Goal: Task Accomplishment & Management: Use online tool/utility

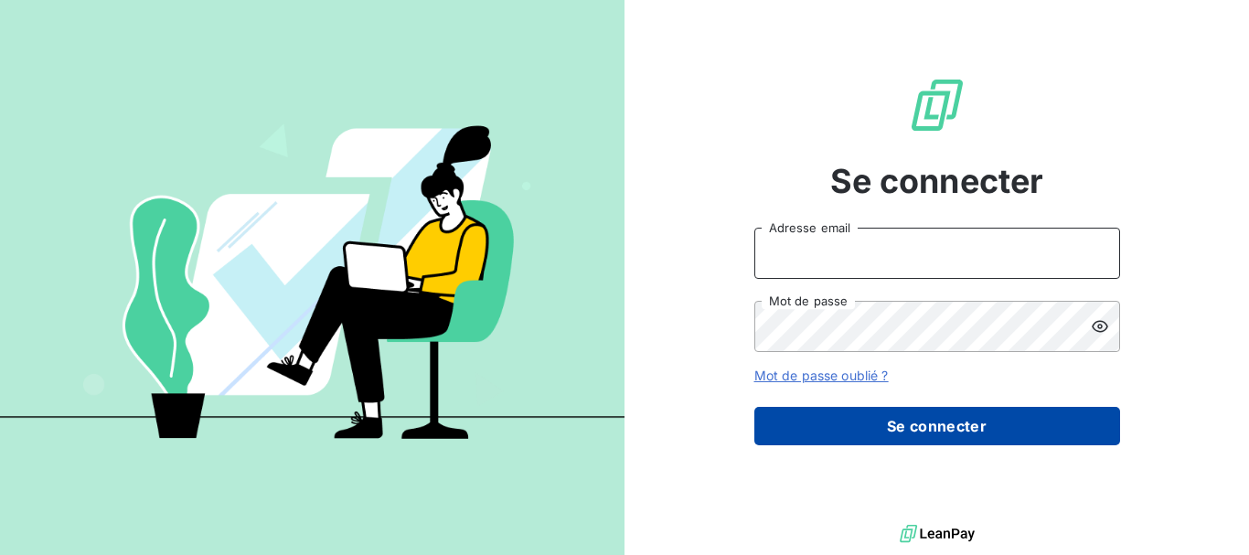
type input "[EMAIL_ADDRESS][DOMAIN_NAME]"
click at [948, 431] on button "Se connecter" at bounding box center [937, 426] width 366 height 38
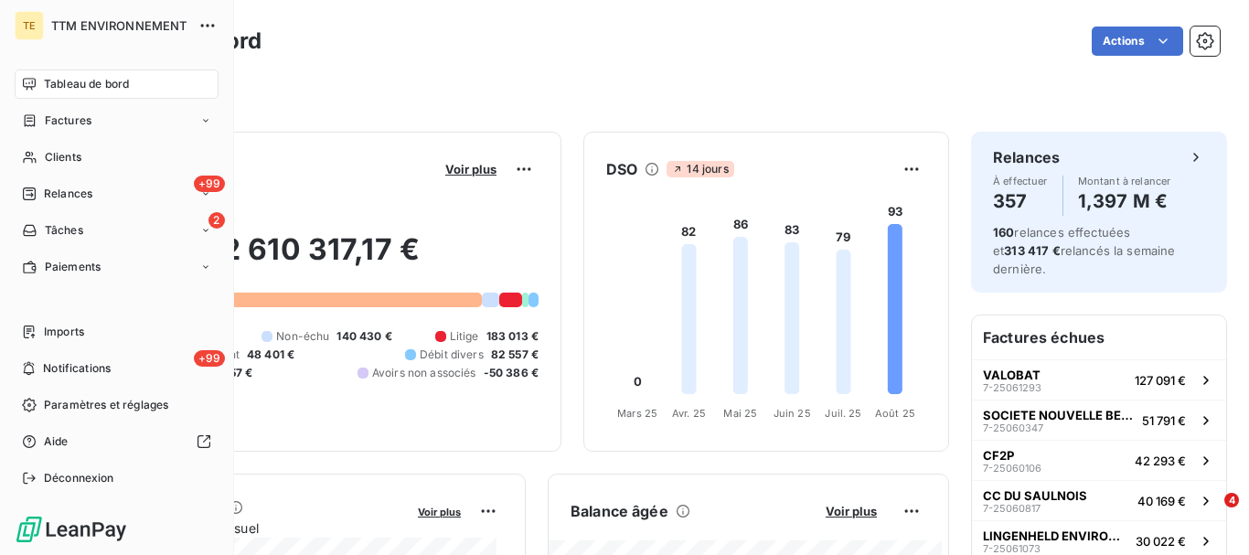
drag, startPoint x: 85, startPoint y: 371, endPoint x: 535, endPoint y: 41, distance: 557.9
click at [535, 41] on div "Actions" at bounding box center [751, 41] width 936 height 29
click at [63, 201] on span "Relances" at bounding box center [68, 194] width 48 height 16
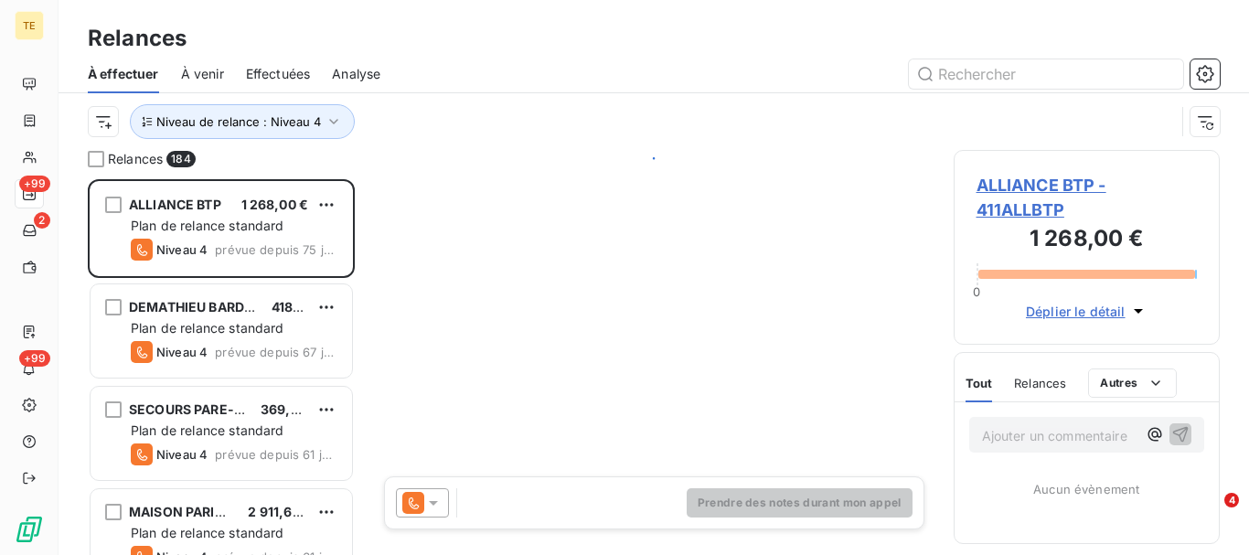
scroll to position [362, 252]
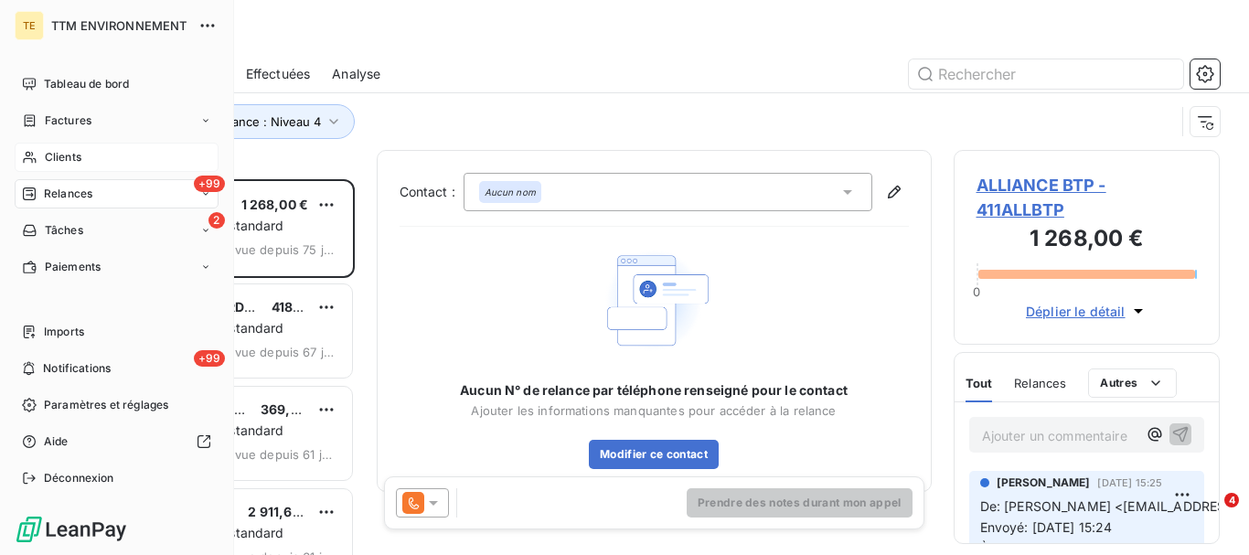
click at [78, 152] on span "Clients" at bounding box center [63, 157] width 37 height 16
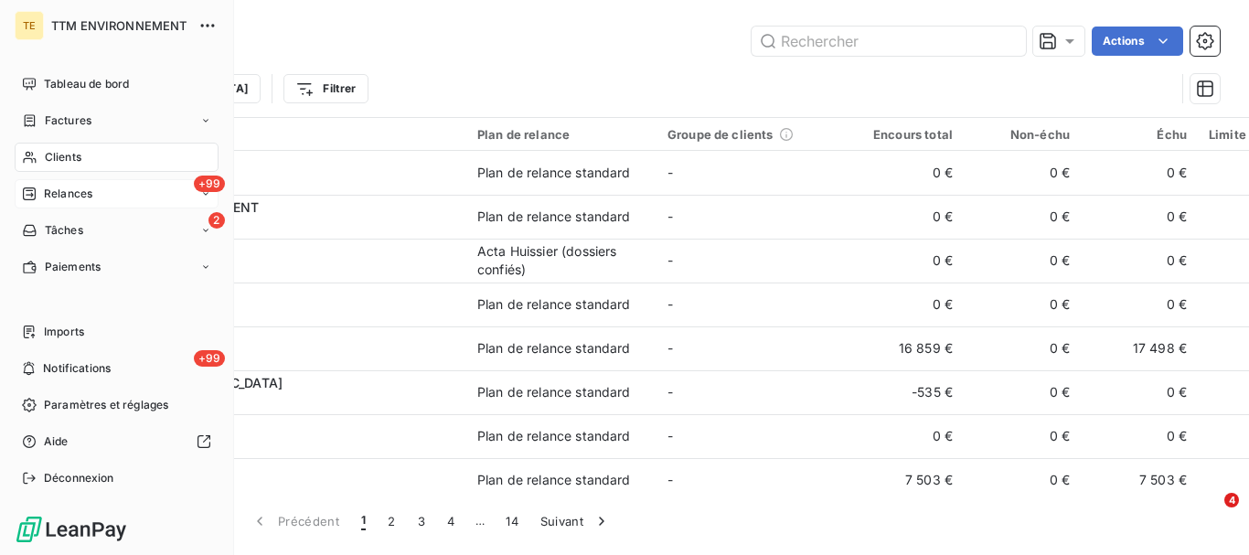
drag, startPoint x: 43, startPoint y: 193, endPoint x: 63, endPoint y: 191, distance: 20.2
click at [45, 192] on div "Relances" at bounding box center [57, 194] width 70 height 16
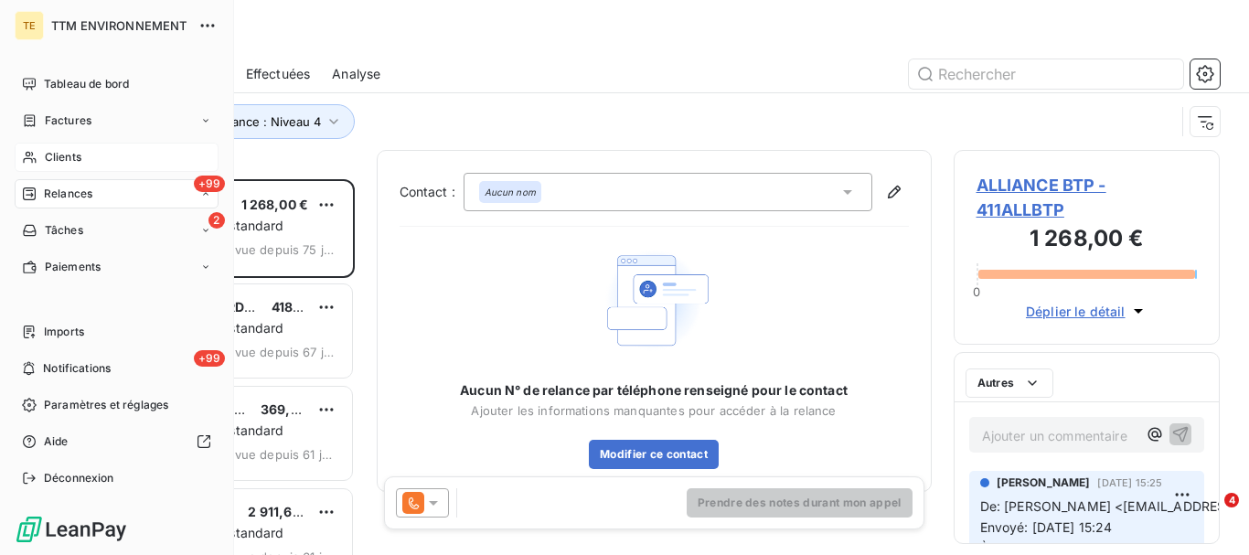
scroll to position [362, 252]
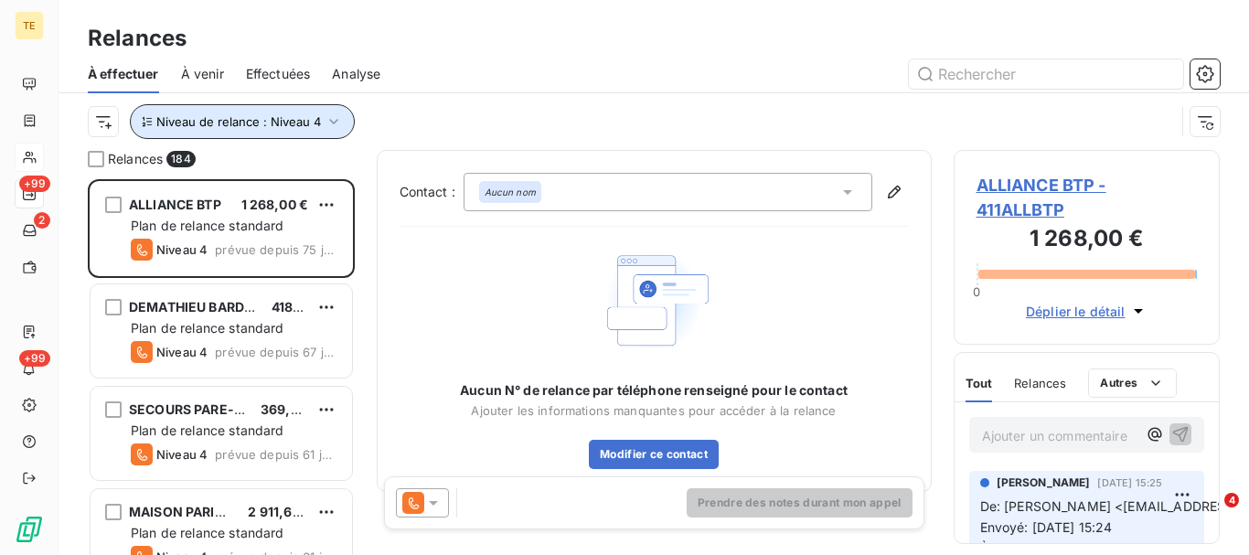
click at [327, 122] on icon "button" at bounding box center [334, 121] width 18 height 18
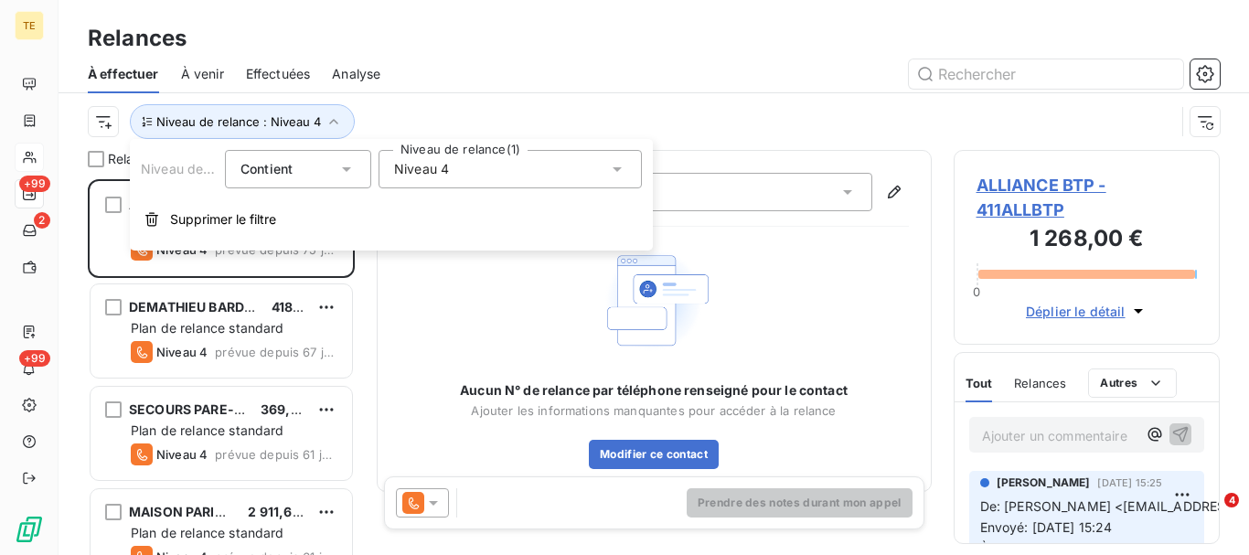
click at [433, 163] on span "Niveau 4" at bounding box center [421, 169] width 55 height 18
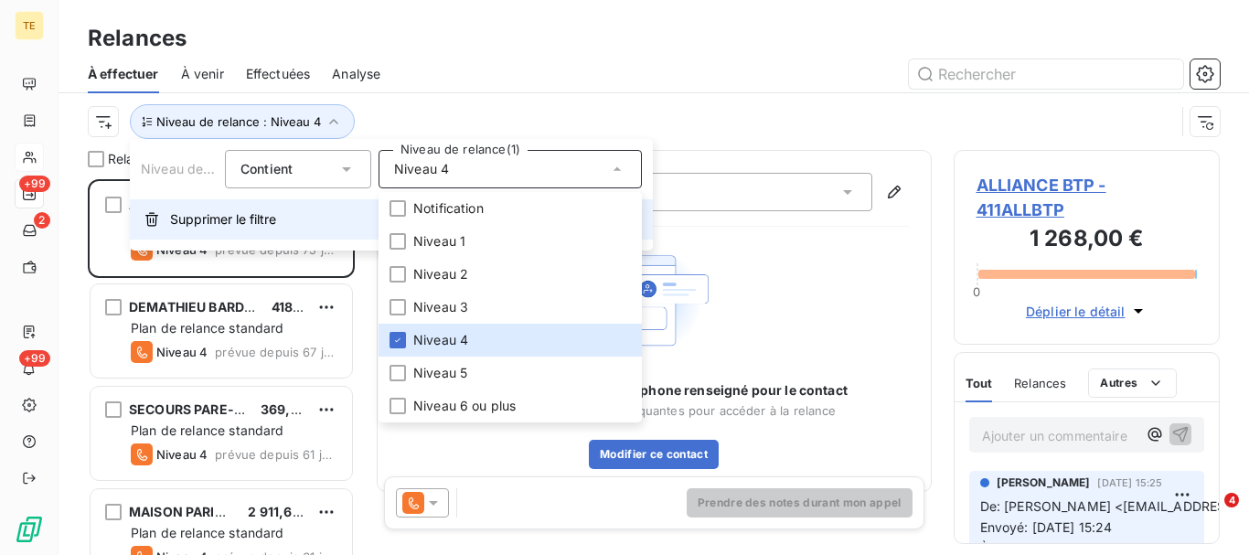
click at [202, 223] on span "Supprimer le filtre" at bounding box center [223, 219] width 106 height 18
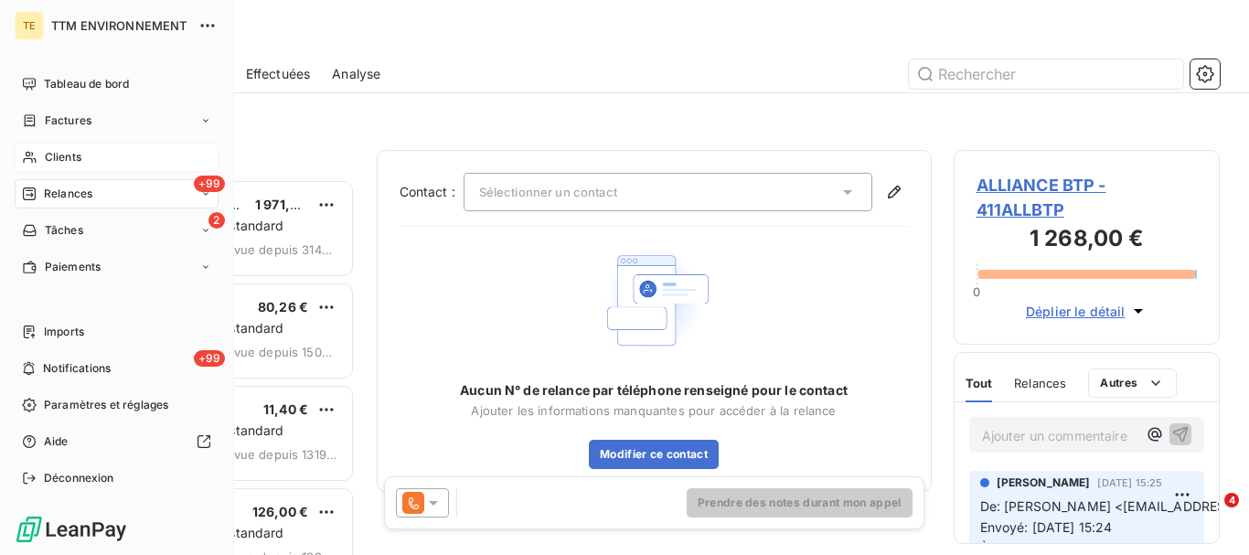
click at [69, 195] on span "Relances" at bounding box center [68, 194] width 48 height 16
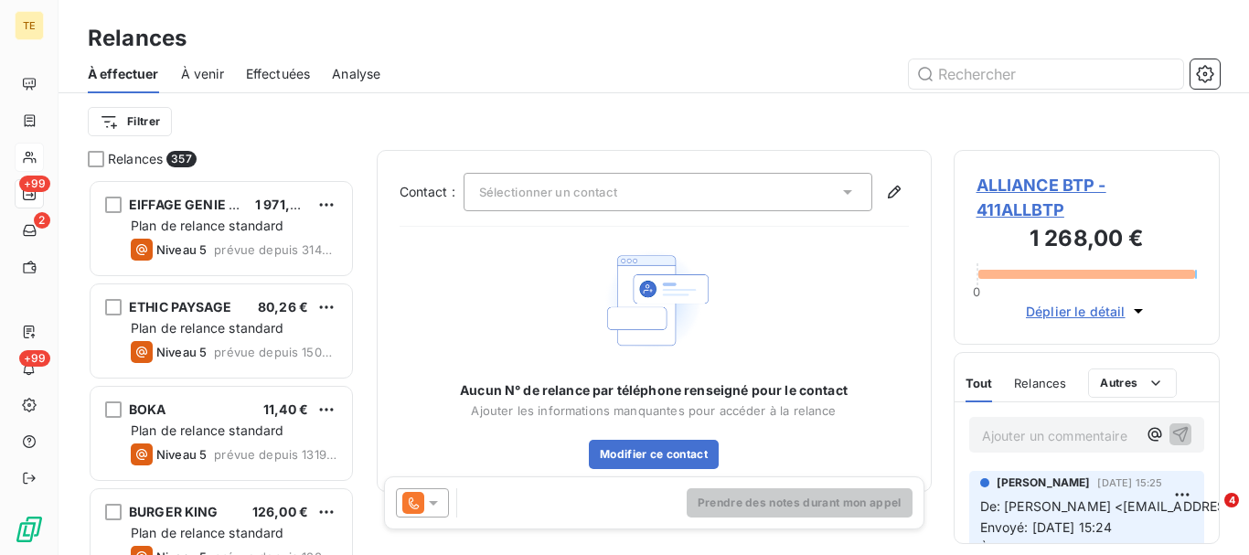
click at [140, 84] on div "À effectuer" at bounding box center [123, 74] width 71 height 38
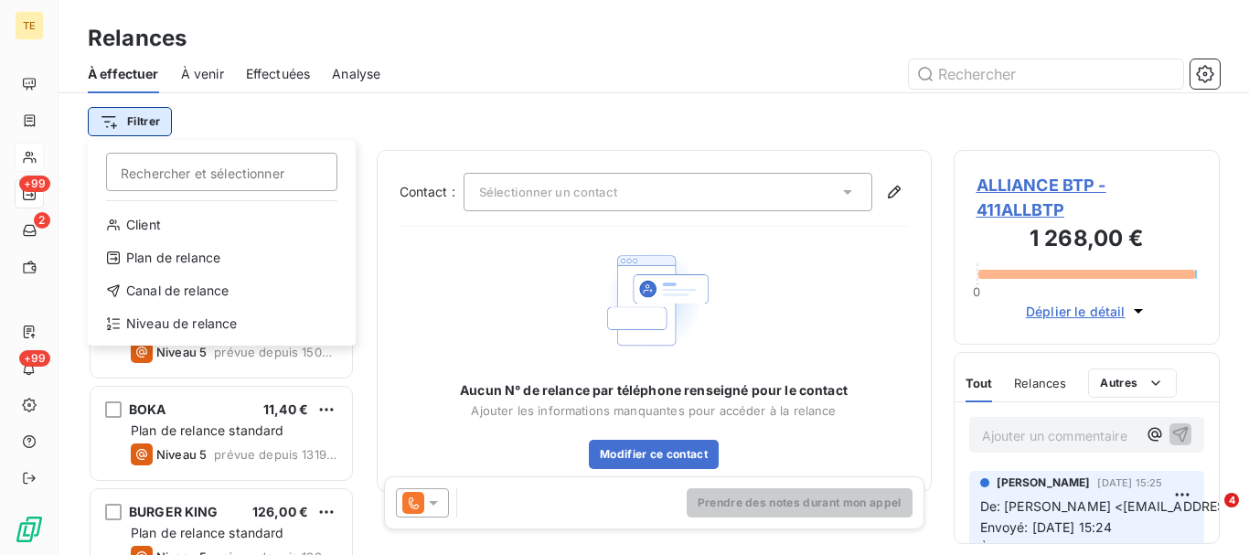
click at [114, 112] on html "TE +99 2 +99 Relances À effectuer À venir Effectuées Analyse Filtrer Rechercher…" at bounding box center [624, 277] width 1249 height 555
click at [173, 176] on input "Rechercher et sélectionner" at bounding box center [221, 172] width 231 height 38
click at [140, 124] on html "TE +99 2 +99 Relances À effectuer À venir Effectuées Analyse Filtrer Rechercher…" at bounding box center [624, 277] width 1249 height 555
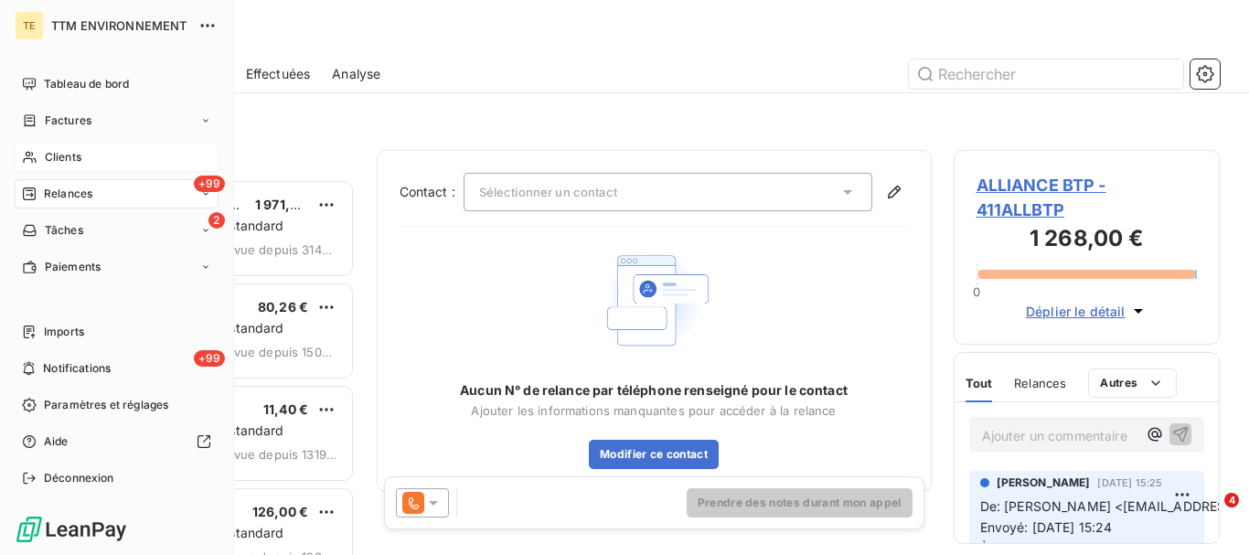
click at [50, 195] on span "Relances" at bounding box center [68, 194] width 48 height 16
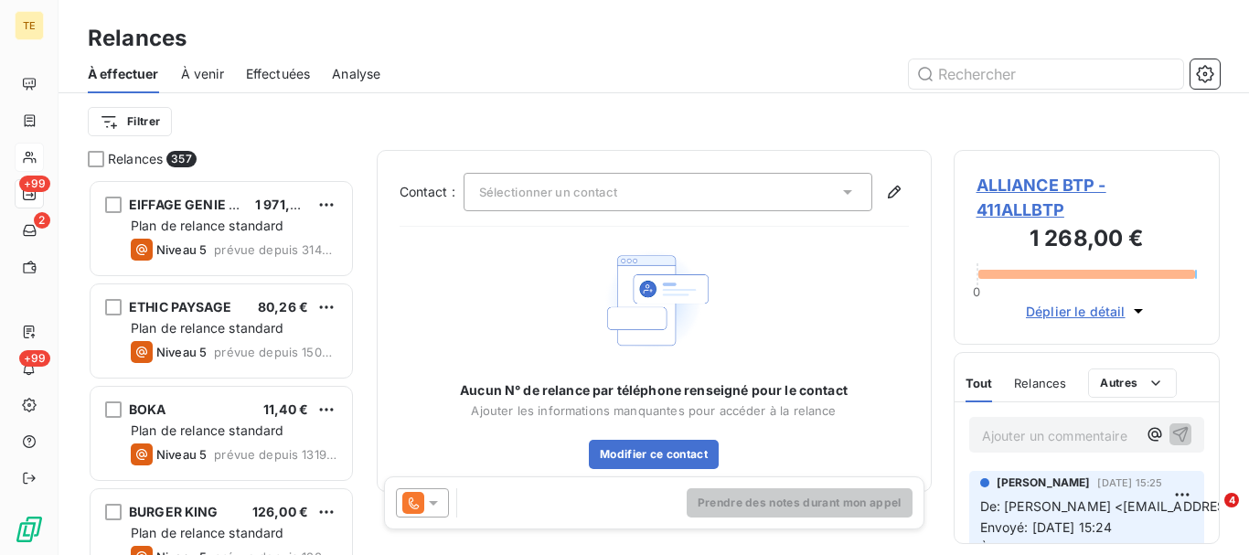
click at [146, 80] on span "À effectuer" at bounding box center [123, 74] width 71 height 18
drag, startPoint x: 128, startPoint y: 139, endPoint x: 128, endPoint y: 128, distance: 11.0
click at [128, 134] on div "Filtrer" at bounding box center [654, 121] width 1132 height 57
click at [129, 119] on html "TE +99 2 +99 Relances À effectuer À venir Effectuées Analyse Filtrer Relances 3…" at bounding box center [624, 277] width 1249 height 555
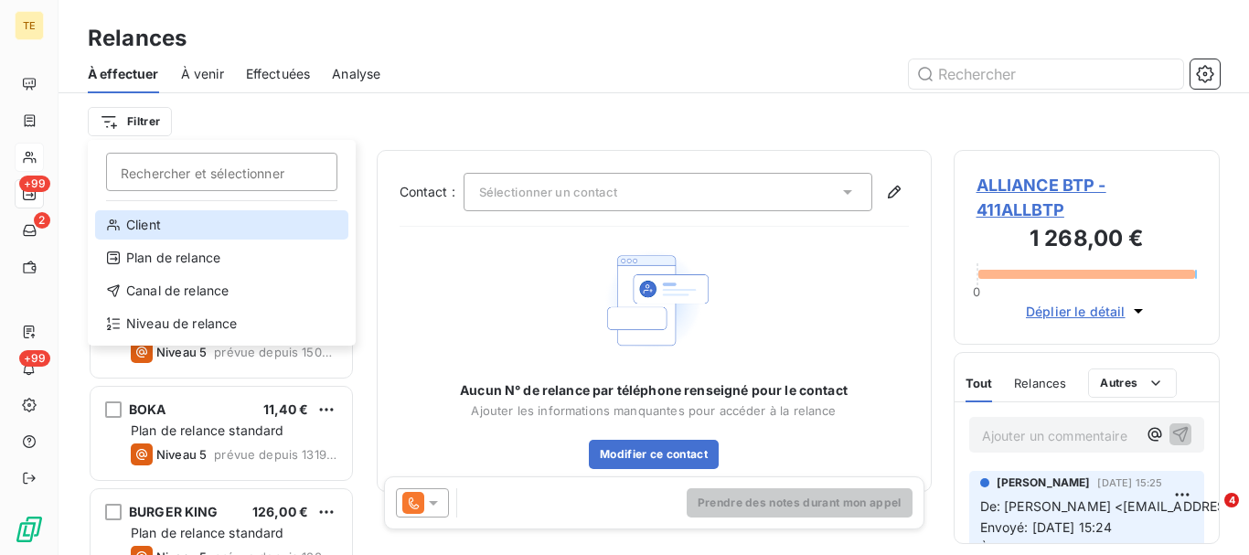
click at [158, 228] on div "Client" at bounding box center [221, 224] width 253 height 29
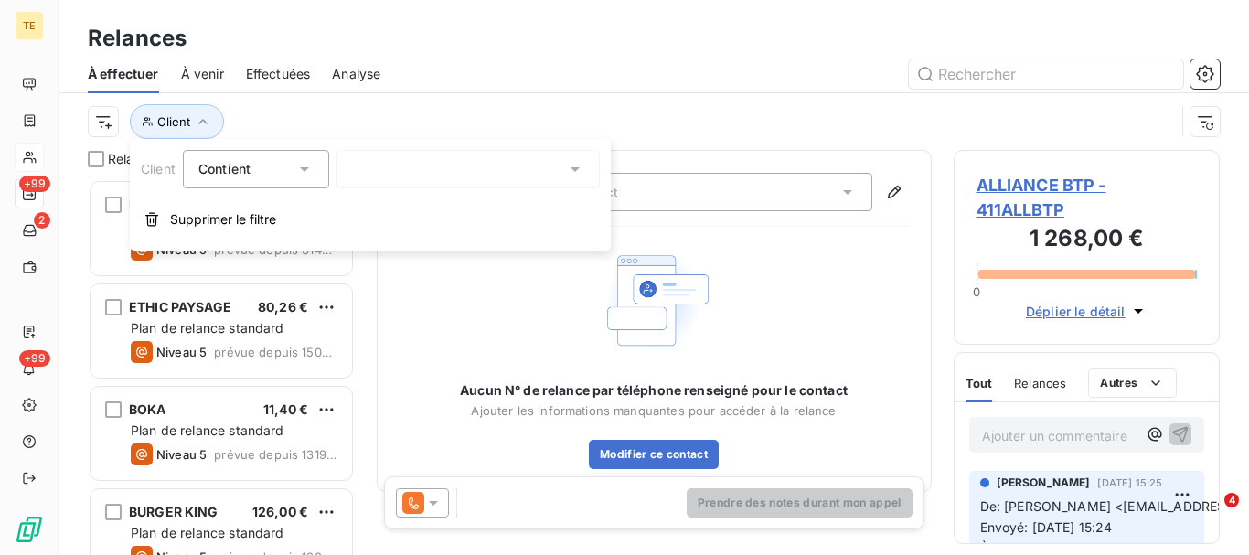
click at [379, 176] on div at bounding box center [467, 169] width 263 height 38
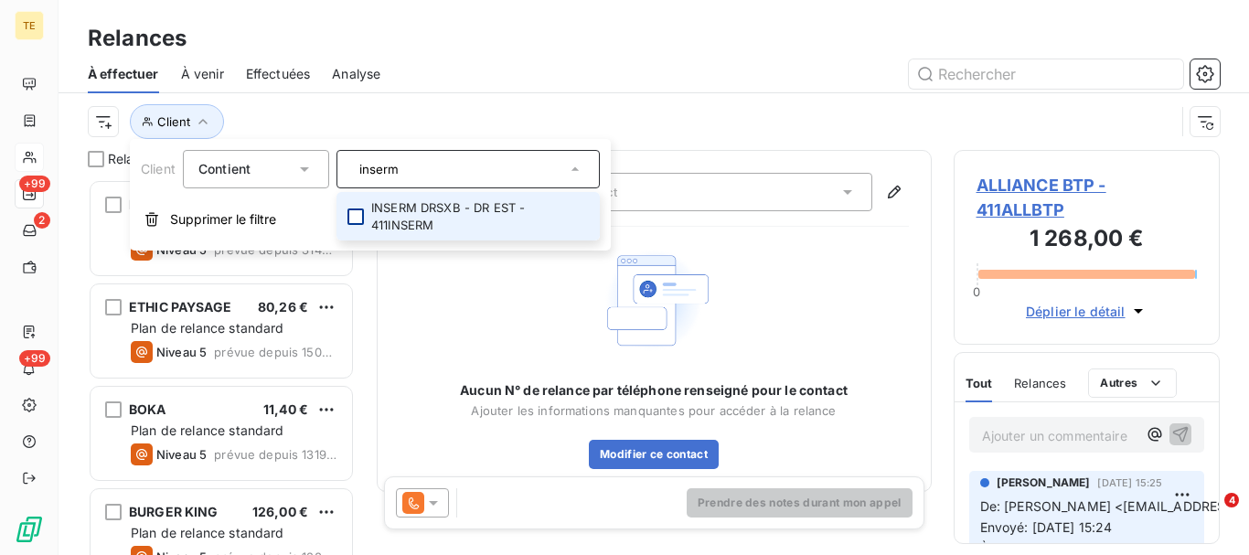
type input "inserm"
click at [356, 221] on div at bounding box center [355, 216] width 16 height 16
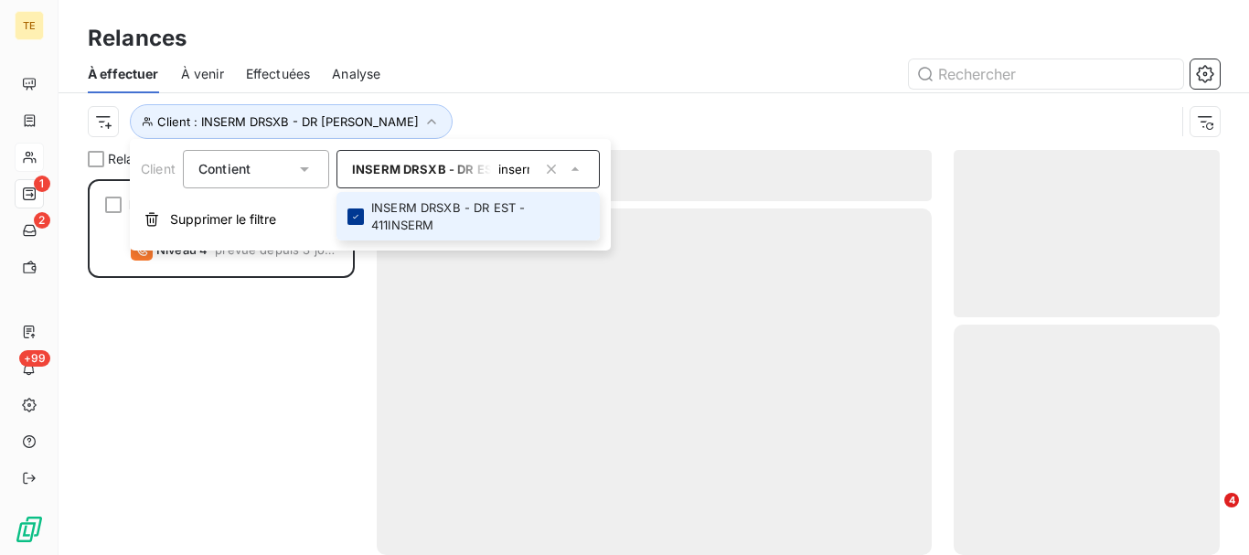
scroll to position [362, 252]
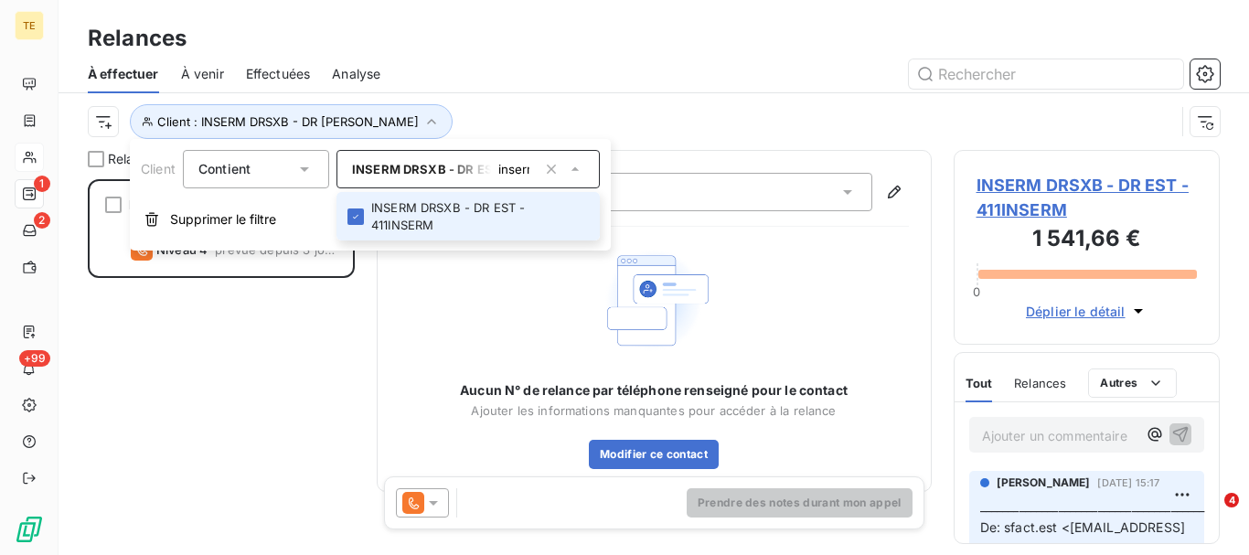
click at [425, 211] on li "INSERM DRSXB - DR EST - 411INSERM" at bounding box center [467, 216] width 263 height 48
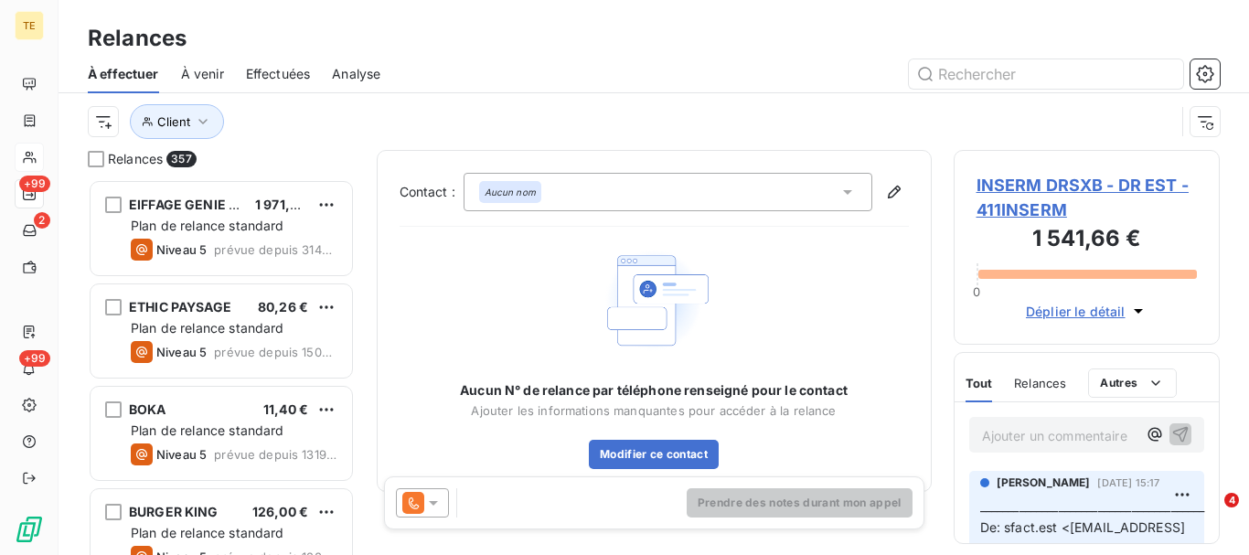
click at [585, 76] on div at bounding box center [810, 73] width 817 height 29
click at [1033, 434] on p "Ajouter un commentaire ﻿" at bounding box center [1059, 435] width 155 height 23
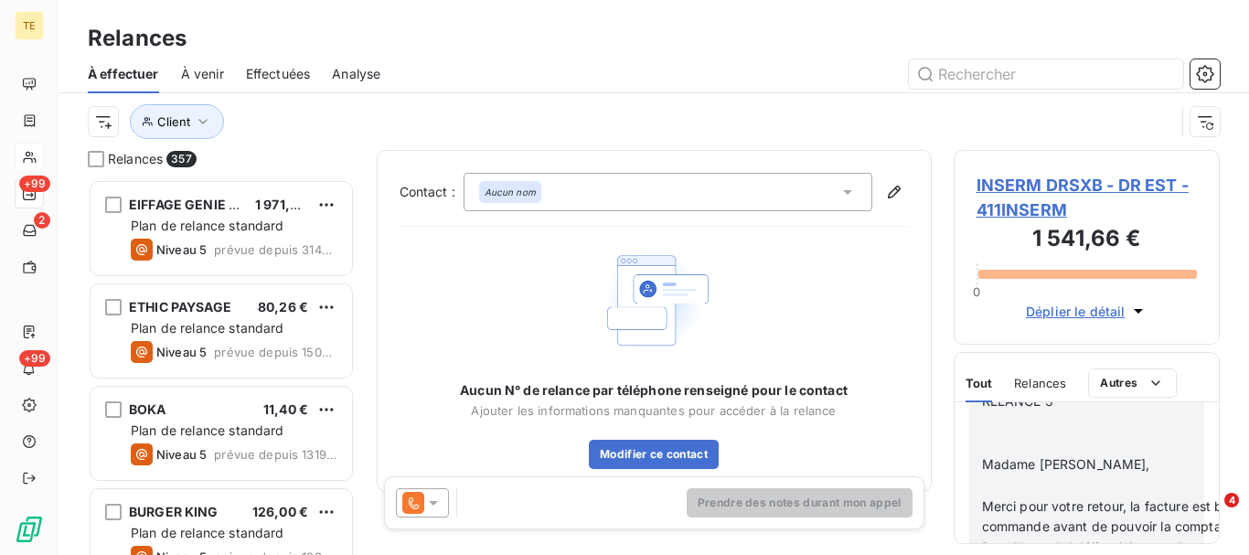
scroll to position [1358, 0]
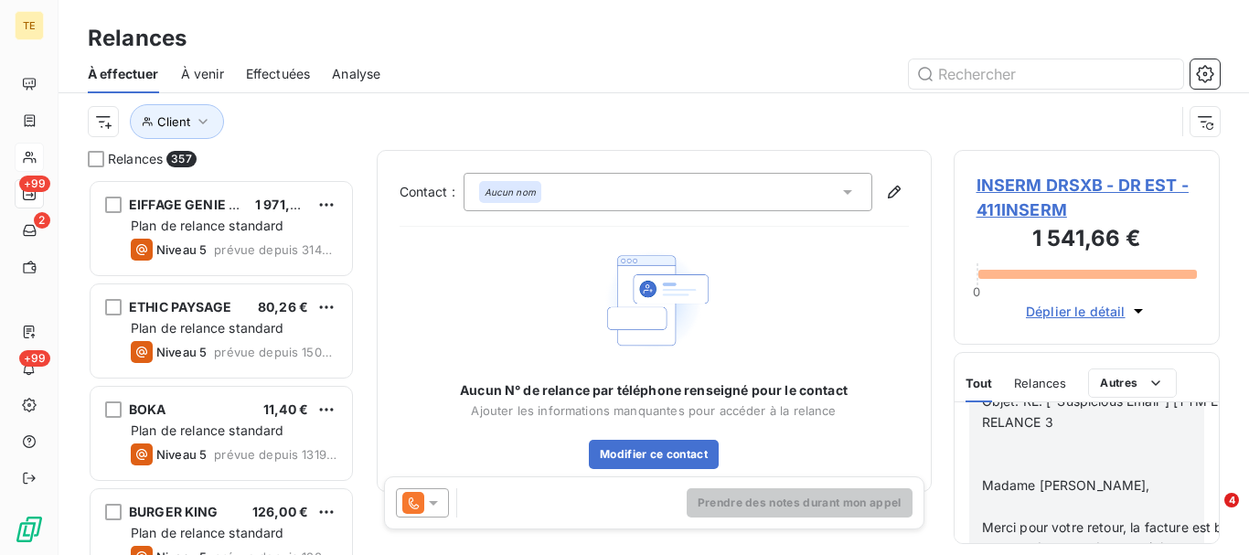
click at [1113, 515] on div "________________________________________ De: sfact.est <sfact.est@inserm.fr> En…" at bounding box center [1087, 475] width 236 height 432
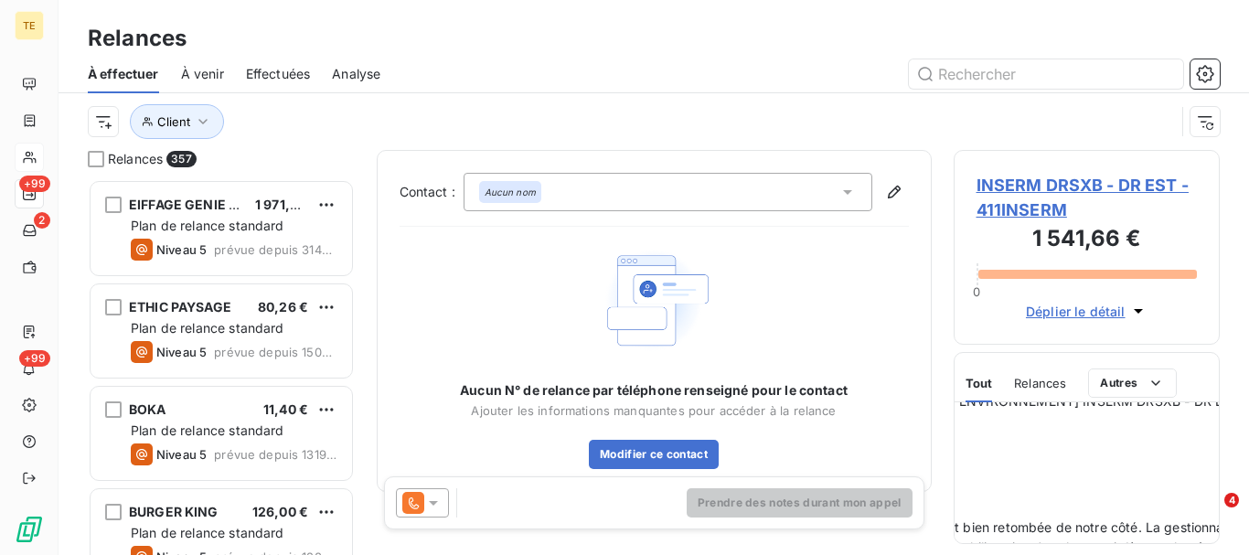
scroll to position [1358, 536]
drag, startPoint x: 1013, startPoint y: 497, endPoint x: 1243, endPoint y: 490, distance: 229.6
click at [1246, 496] on div "Relances 357 EIFFAGE GENIE CIVIL 1 971,93 € Plan de relance standard Niveau 5 p…" at bounding box center [654, 352] width 1190 height 405
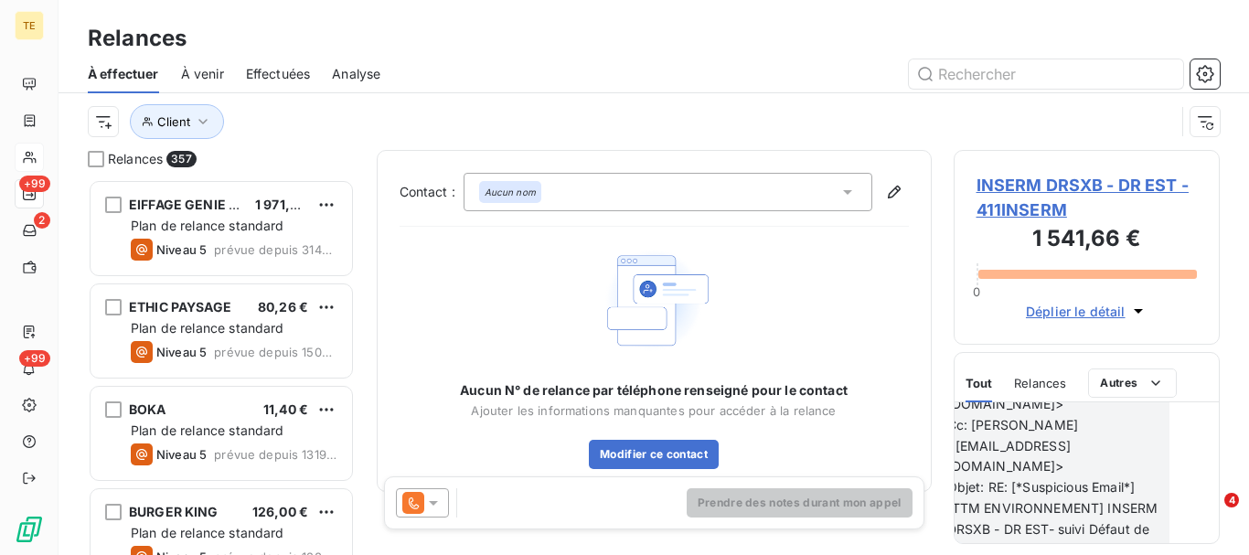
scroll to position [1651, 62]
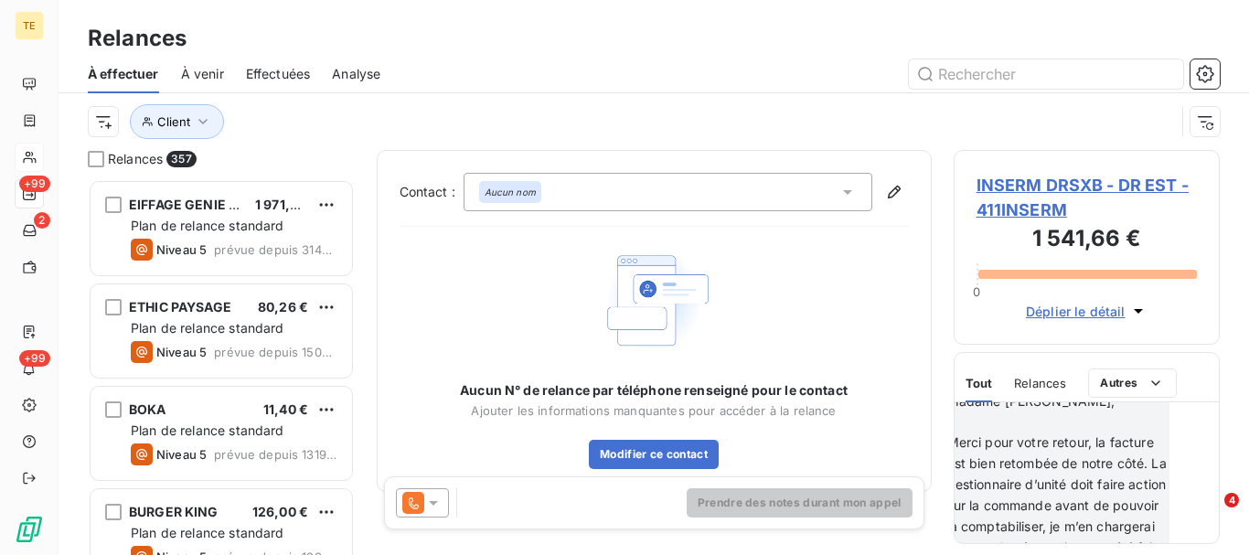
click at [1236, 354] on div "Relances 357 EIFFAGE GENIE CIVIL 1 971,93 € Plan de relance standard Niveau 5 p…" at bounding box center [654, 352] width 1190 height 405
drag, startPoint x: 1168, startPoint y: 472, endPoint x: 1213, endPoint y: 437, distance: 57.4
click at [1167, 468] on div "________________________________________ De: sfact.est <sfact.est@inserm.fr> En…" at bounding box center [1087, 472] width 265 height 141
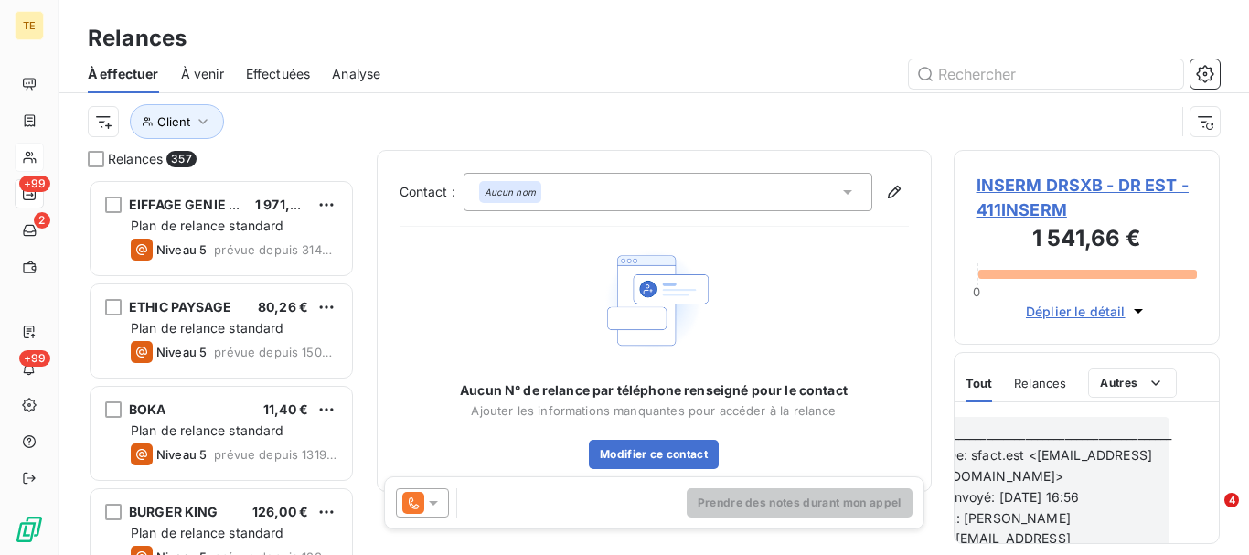
scroll to position [0, 62]
click at [1046, 386] on span "Relances" at bounding box center [1040, 383] width 52 height 15
click at [985, 389] on span "Tout" at bounding box center [978, 383] width 26 height 15
click at [517, 94] on div "Client" at bounding box center [654, 121] width 1132 height 57
click at [512, 59] on div at bounding box center [810, 73] width 817 height 29
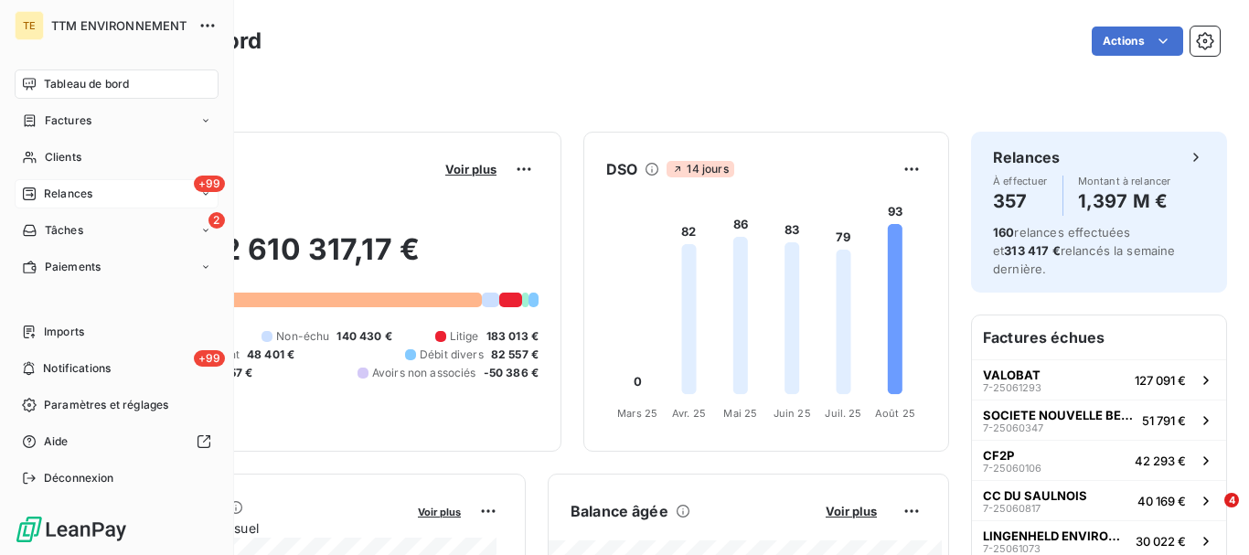
click at [73, 195] on span "Relances" at bounding box center [68, 194] width 48 height 16
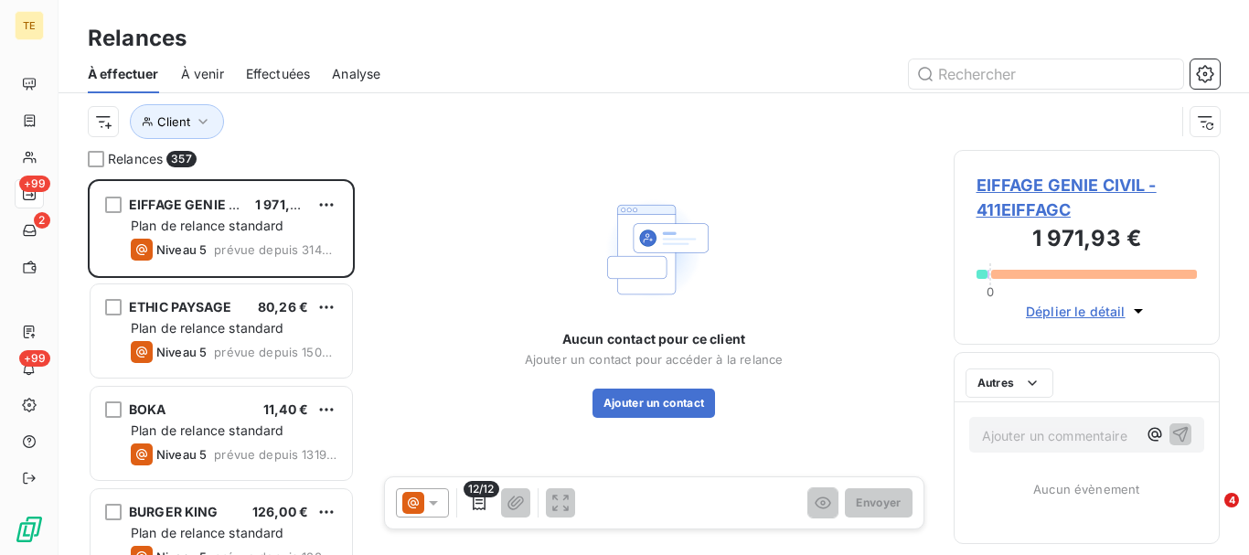
scroll to position [362, 252]
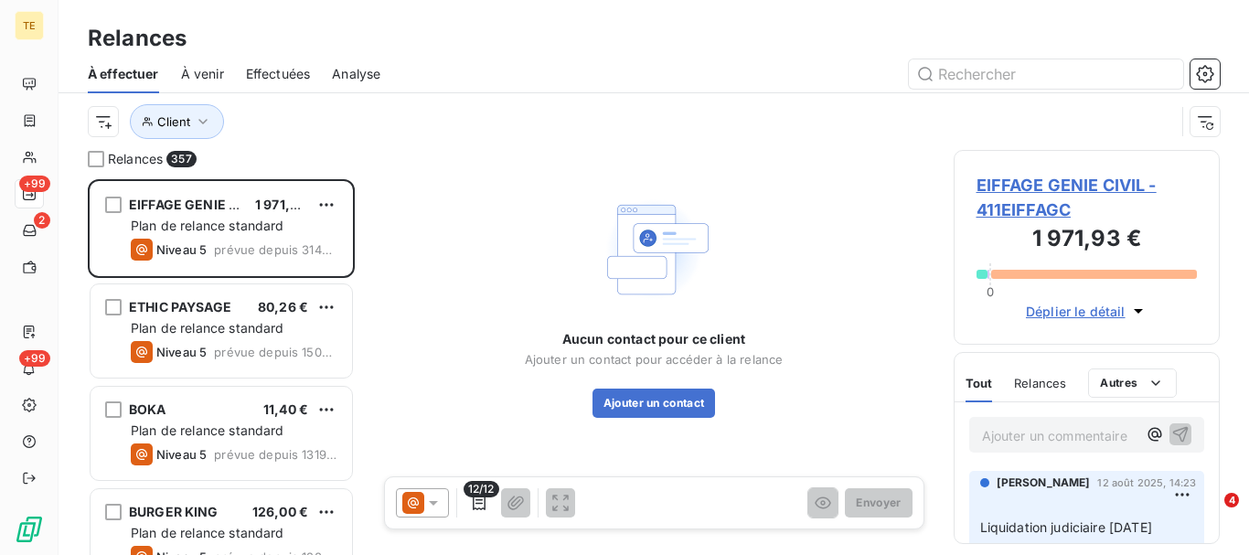
click at [277, 69] on span "Effectuées" at bounding box center [278, 74] width 65 height 18
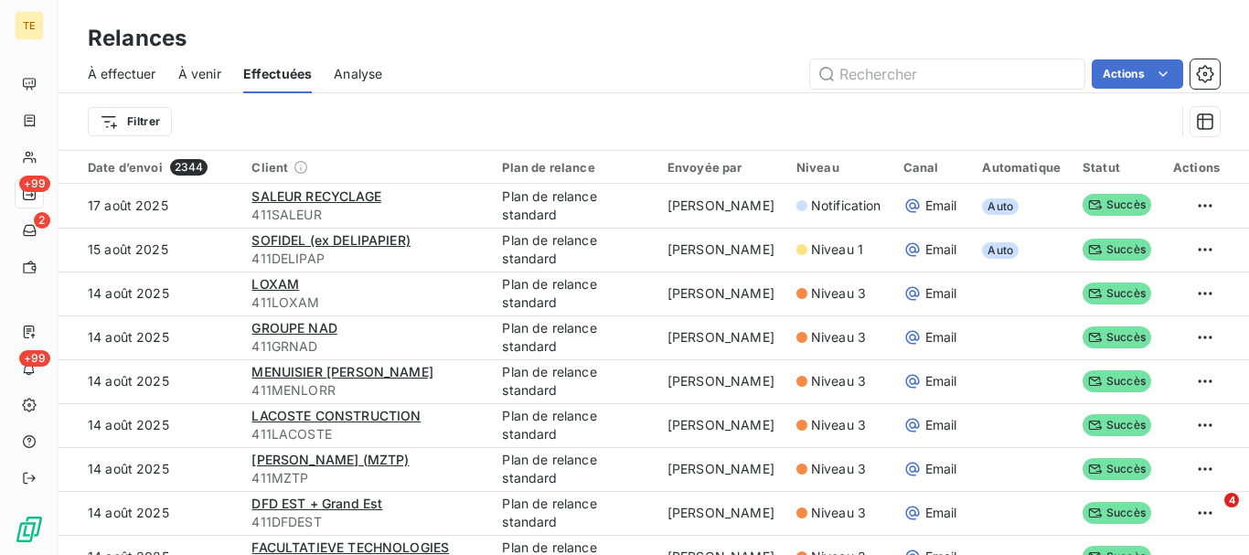
click at [190, 72] on span "À venir" at bounding box center [199, 74] width 43 height 18
